Goal: Book appointment/travel/reservation

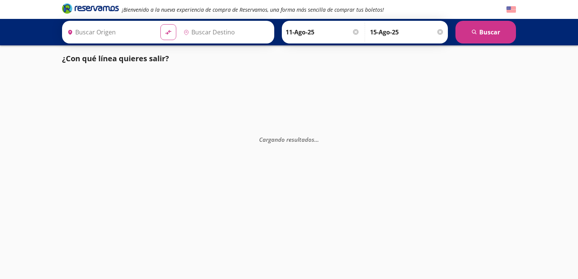
type input "[GEOGRAPHIC_DATA], [GEOGRAPHIC_DATA]"
type input "[PERSON_NAME], [GEOGRAPHIC_DATA]"
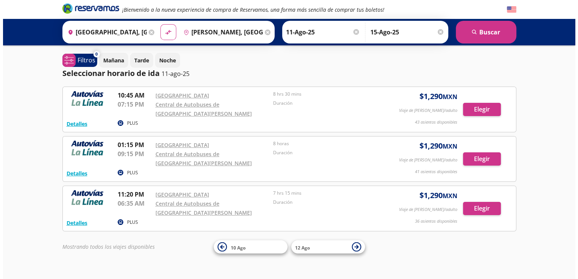
scroll to position [12, 0]
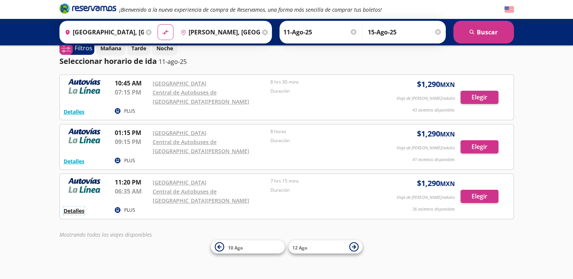
click at [73, 210] on button "Detalles" at bounding box center [74, 211] width 21 height 8
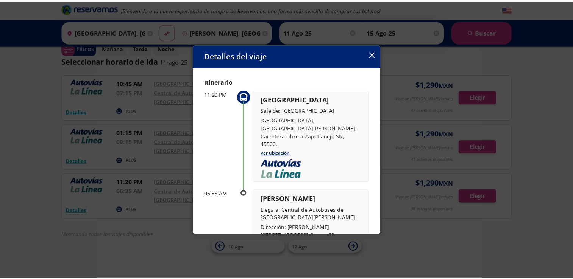
scroll to position [0, 0]
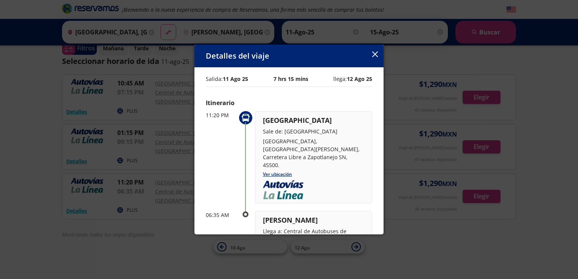
click at [377, 52] on icon "button" at bounding box center [376, 54] width 6 height 6
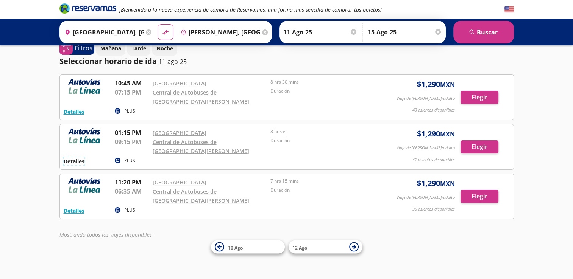
click at [79, 163] on button "Detalles" at bounding box center [74, 161] width 21 height 8
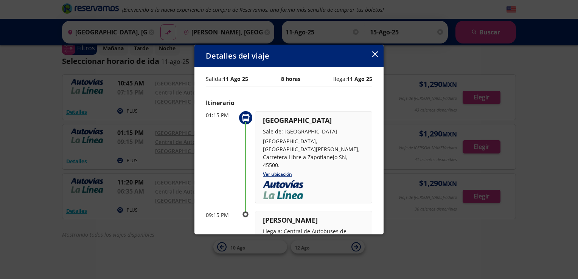
click at [374, 53] on icon "button" at bounding box center [376, 54] width 6 height 6
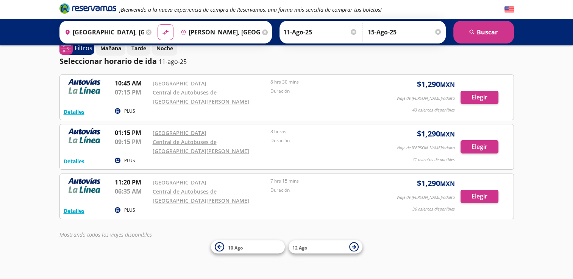
click at [544, 106] on div "¡Bienvenido a la nueva experiencia de compra de Reservamos, una forma más senci…" at bounding box center [286, 134] width 573 height 293
